Goal: Check status: Check status

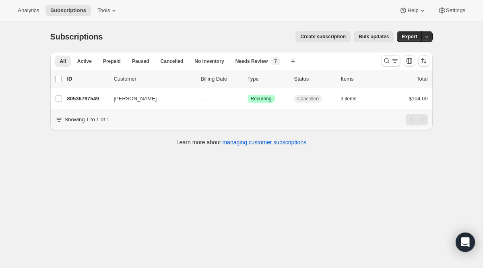
click at [384, 68] on div at bounding box center [405, 61] width 55 height 16
click at [388, 63] on icon "Search and filter results" at bounding box center [387, 61] width 8 height 8
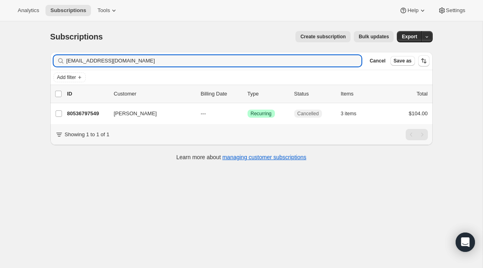
drag, startPoint x: 151, startPoint y: 64, endPoint x: -9, endPoint y: 41, distance: 161.2
click at [0, 41] on html "Analytics Subscriptions Tools Help Settings Skip to content Subscriptions. This…" at bounding box center [241, 134] width 483 height 268
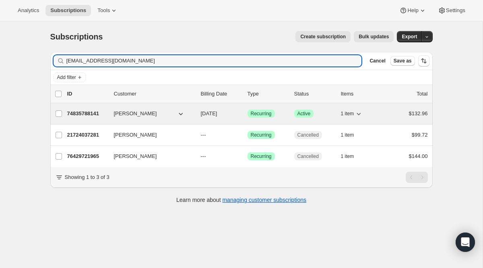
type input "[EMAIL_ADDRESS][DOMAIN_NAME]"
click at [259, 112] on span "Recurring" at bounding box center [261, 113] width 21 height 6
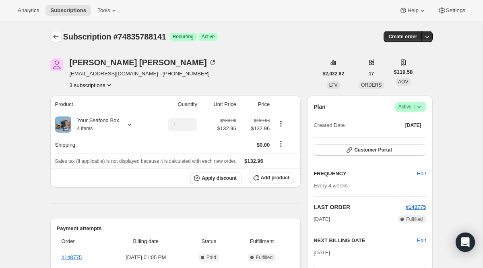
click at [57, 35] on icon "Subscriptions" at bounding box center [56, 37] width 8 height 8
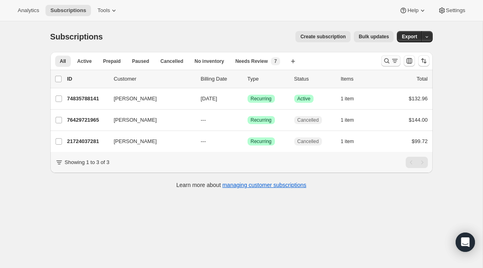
click at [385, 62] on icon "Search and filter results" at bounding box center [387, 61] width 8 height 8
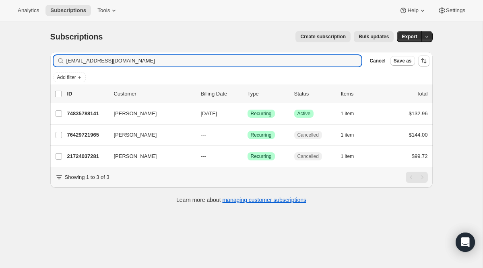
drag, startPoint x: 212, startPoint y: 62, endPoint x: 25, endPoint y: 60, distance: 186.5
click at [25, 60] on div "Subscriptions. This page is ready Subscriptions Create subscription Bulk update…" at bounding box center [241, 155] width 483 height 268
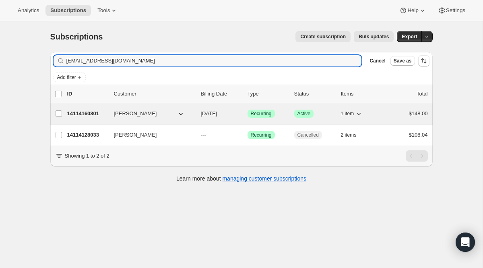
type input "[EMAIL_ADDRESS][DOMAIN_NAME]"
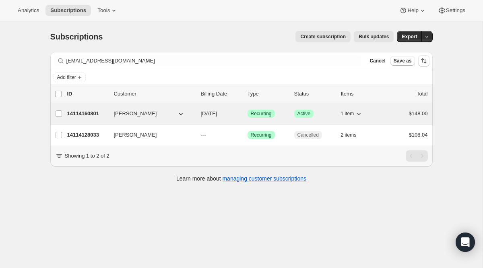
click at [262, 114] on span "Recurring" at bounding box center [261, 113] width 21 height 6
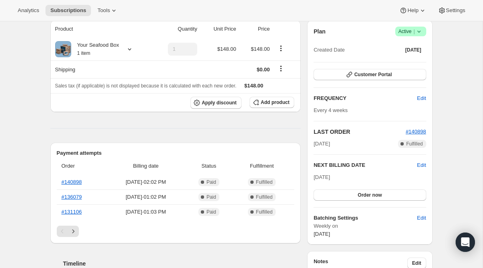
scroll to position [79, 0]
